Goal: Navigation & Orientation: Find specific page/section

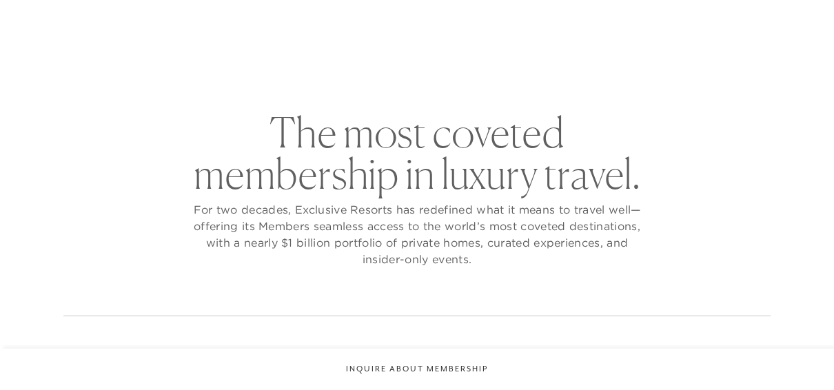
checkbox input "false"
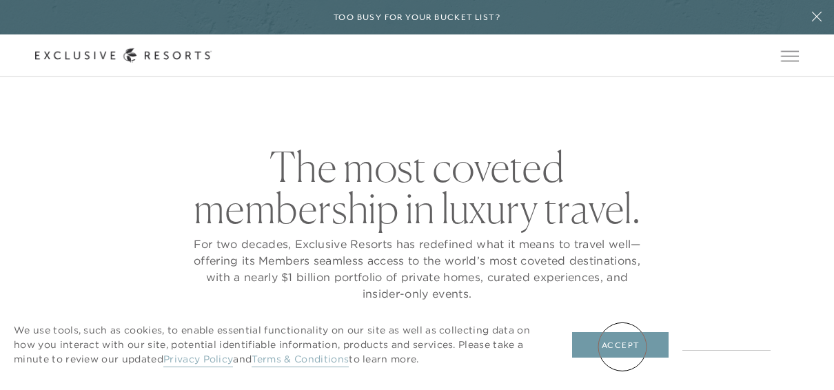
click at [623, 347] on button "Accept" at bounding box center [620, 345] width 97 height 26
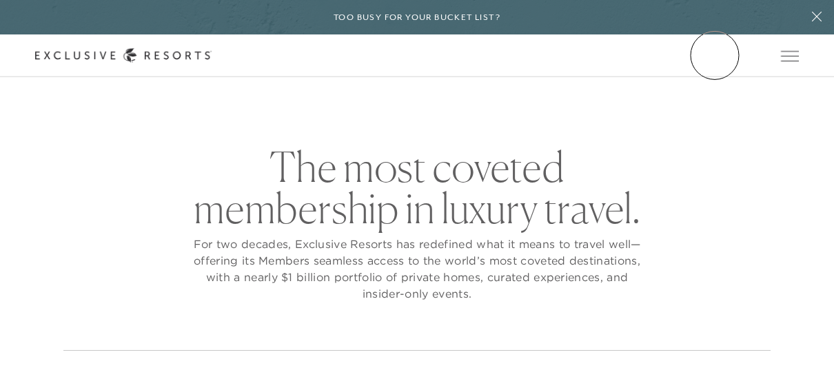
click at [0, 0] on link "Member Login" at bounding box center [0, 0] width 0 height 0
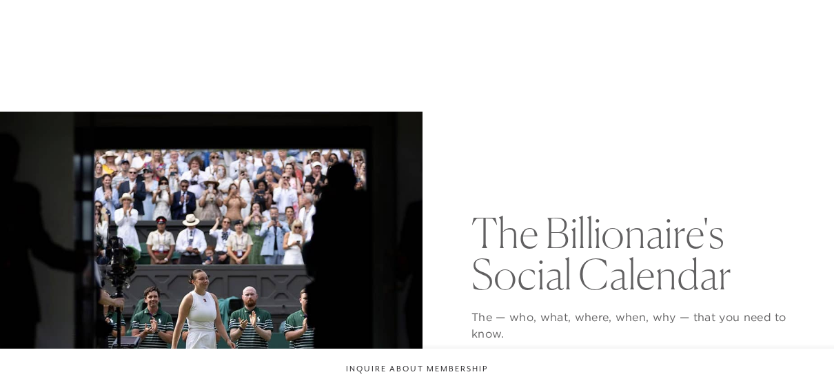
click at [294, 137] on div "The Billionaire's Social Calendar The — who, what, where, when, why — that you …" at bounding box center [417, 323] width 764 height 423
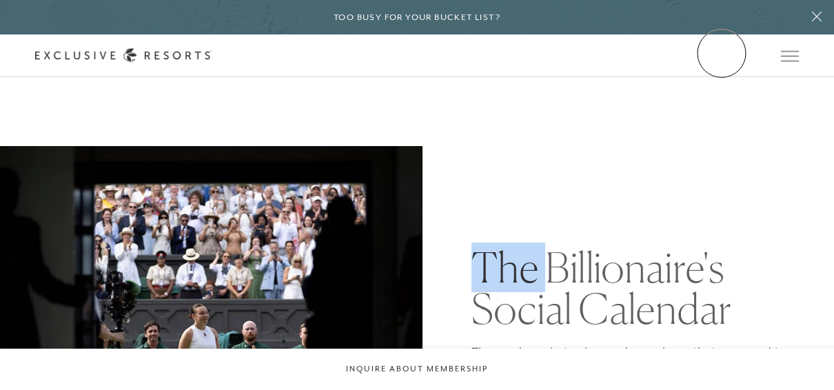
click at [0, 0] on link "Member Login" at bounding box center [0, 0] width 0 height 0
